Goal: Check status

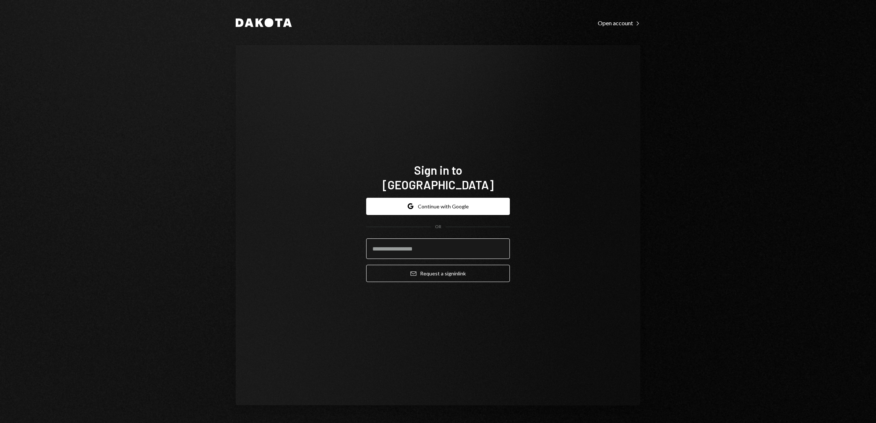
drag, startPoint x: 415, startPoint y: 236, endPoint x: 421, endPoint y: 244, distance: 10.6
click at [415, 238] on input "email" at bounding box center [438, 248] width 144 height 21
type input "**********"
click at [421, 271] on button "Email Request a sign in link" at bounding box center [438, 273] width 144 height 17
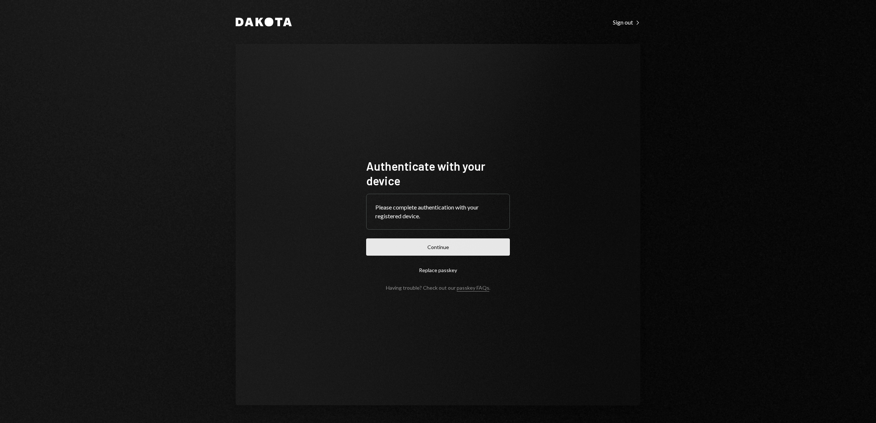
click at [437, 243] on button "Continue" at bounding box center [438, 246] width 144 height 17
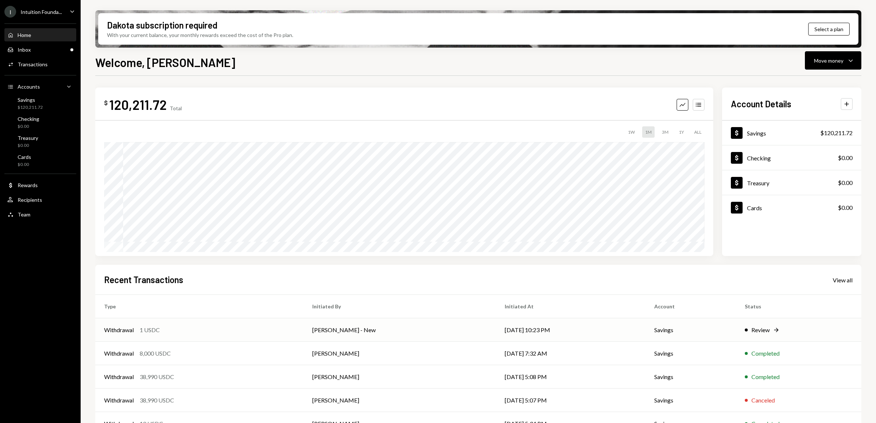
click at [764, 327] on div "Review" at bounding box center [760, 330] width 18 height 9
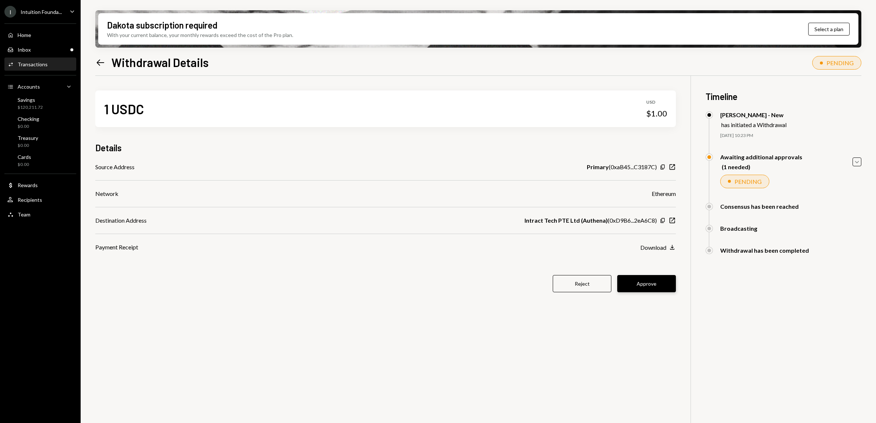
click at [646, 286] on button "Approve" at bounding box center [646, 283] width 59 height 17
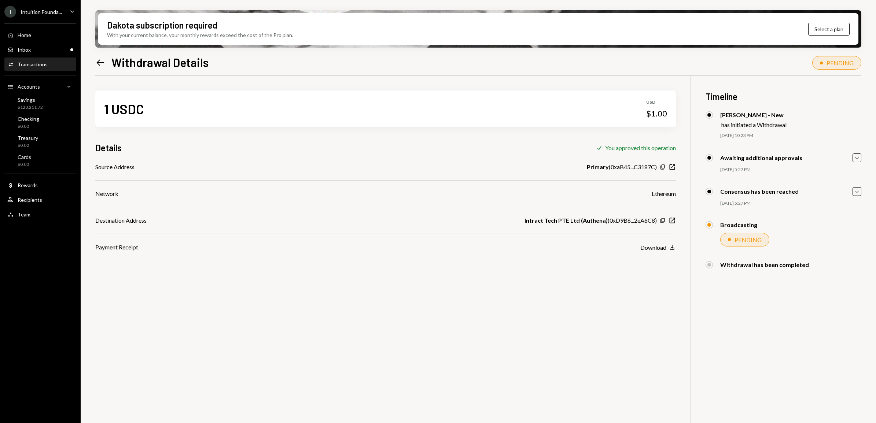
click at [101, 64] on icon "Left Arrow" at bounding box center [100, 63] width 10 height 10
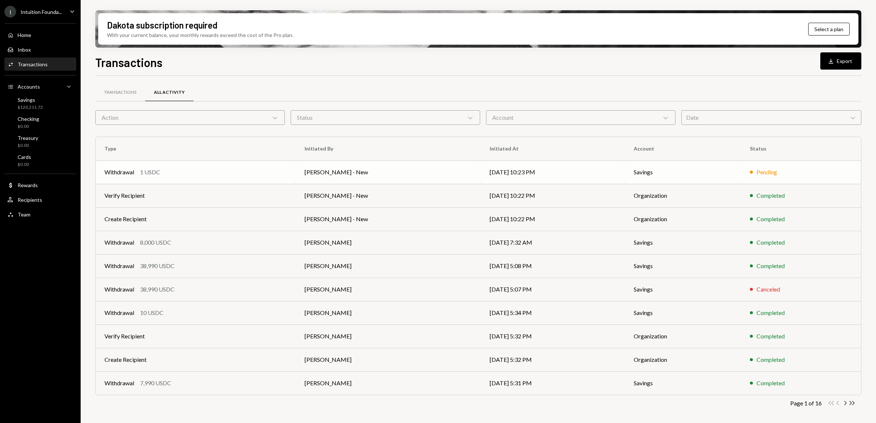
click at [791, 174] on div "Pending" at bounding box center [801, 172] width 102 height 9
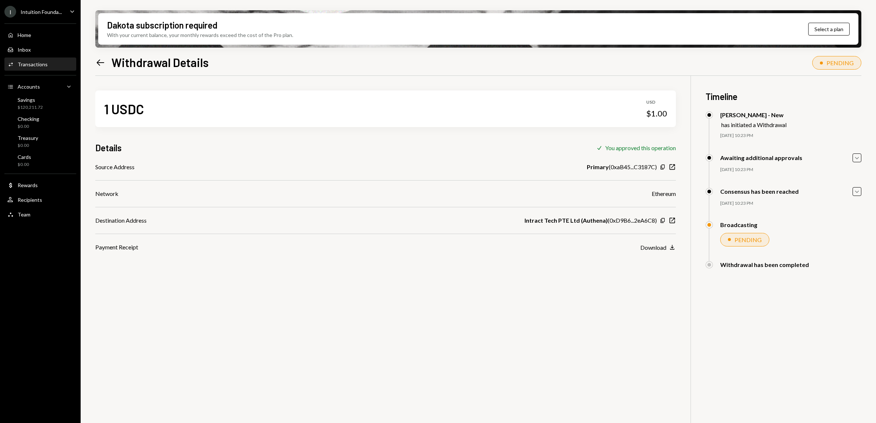
click at [101, 61] on icon "Left Arrow" at bounding box center [100, 63] width 10 height 10
